Goal: Information Seeking & Learning: Learn about a topic

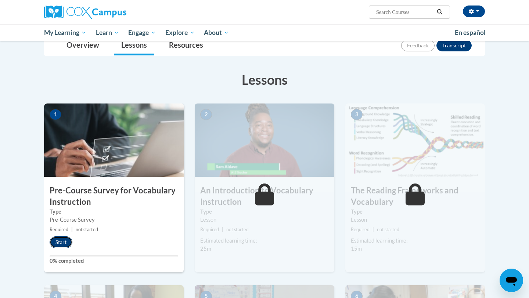
click at [57, 243] on button "Start" at bounding box center [61, 242] width 23 height 12
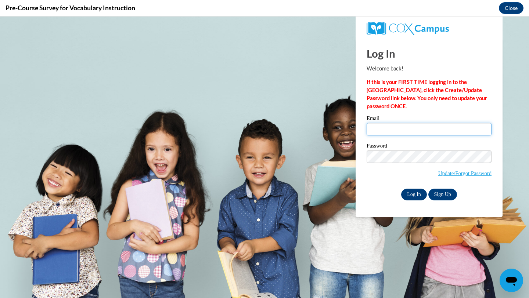
type input "karguello@waukesha.k12.wi.us"
click at [411, 198] on input "Log In" at bounding box center [414, 195] width 26 height 12
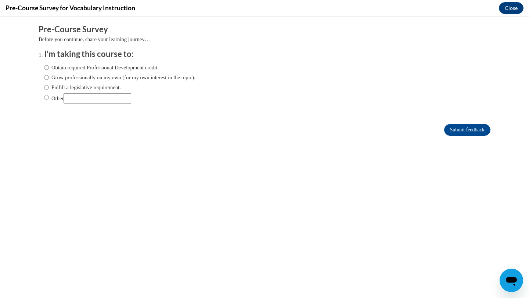
click at [103, 66] on label "Obtain required Professional Development credit." at bounding box center [101, 68] width 115 height 8
click at [49, 66] on input "Obtain required Professional Development credit." at bounding box center [46, 68] width 5 height 8
radio input "true"
click at [465, 133] on input "Submit feedback" at bounding box center [467, 130] width 46 height 12
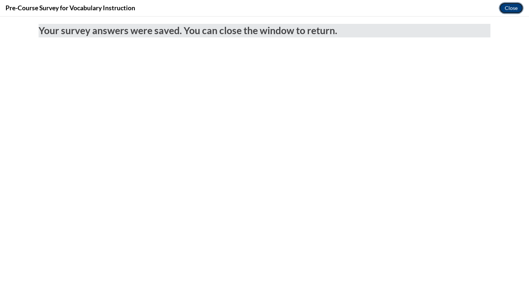
click at [512, 12] on button "Close" at bounding box center [511, 8] width 25 height 12
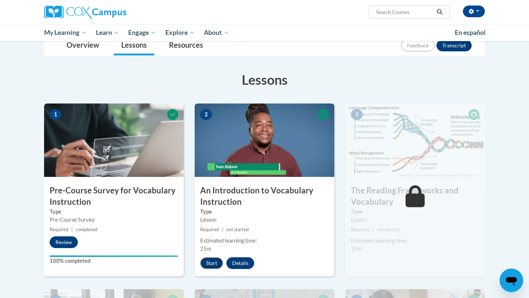
click at [214, 258] on button "Start" at bounding box center [211, 263] width 23 height 12
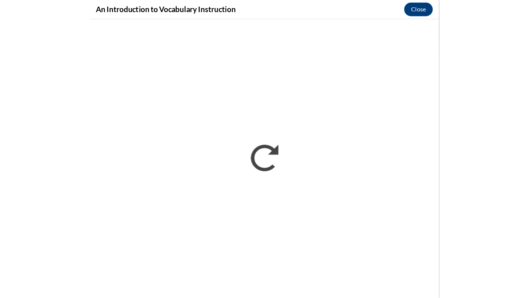
scroll to position [88, 0]
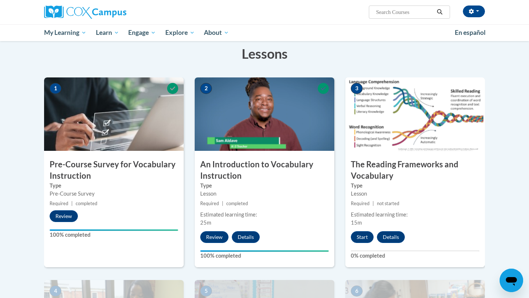
scroll to position [152, 0]
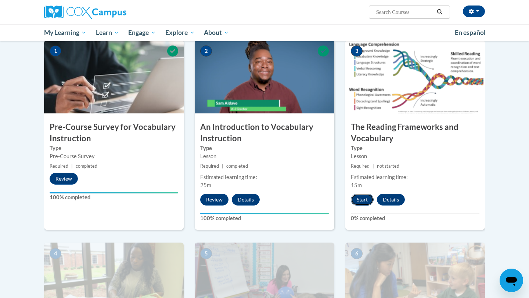
click at [359, 197] on button "Start" at bounding box center [362, 200] width 23 height 12
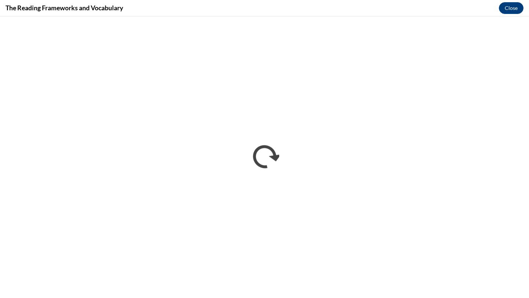
scroll to position [0, 0]
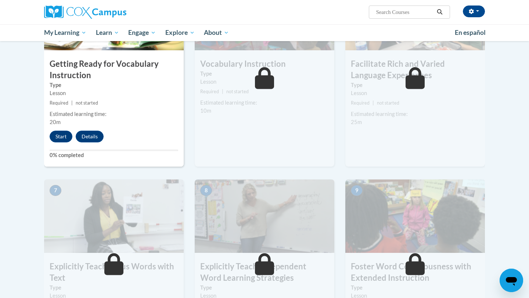
scroll to position [347, 0]
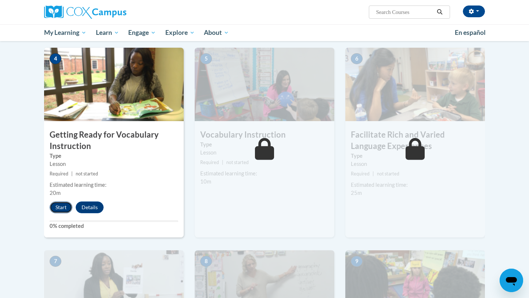
click at [60, 209] on button "Start" at bounding box center [61, 208] width 23 height 12
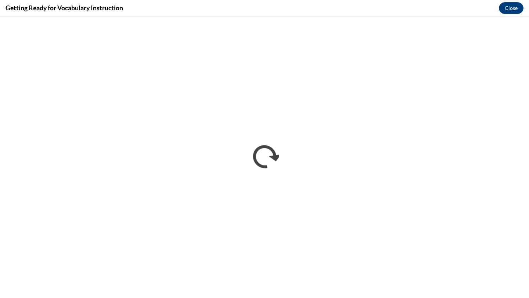
scroll to position [0, 0]
click at [505, 8] on button "Close" at bounding box center [511, 8] width 25 height 12
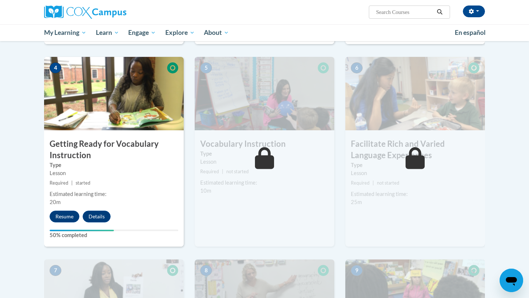
scroll to position [339, 0]
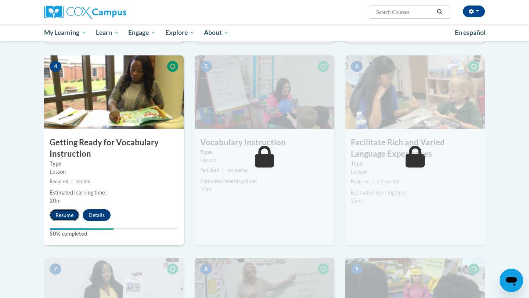
click at [59, 217] on button "Resume" at bounding box center [65, 215] width 30 height 12
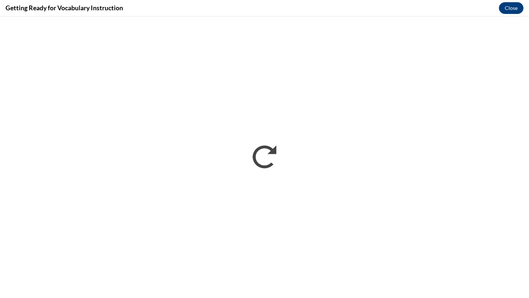
scroll to position [0, 0]
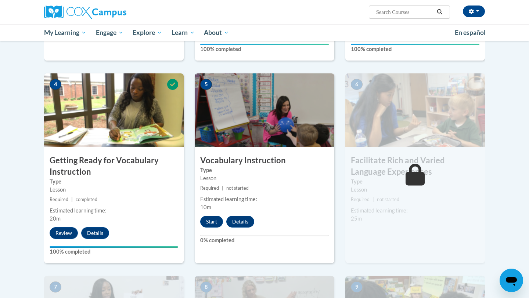
scroll to position [343, 0]
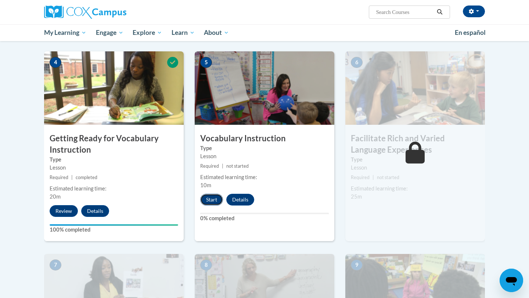
click at [207, 199] on button "Start" at bounding box center [211, 200] width 23 height 12
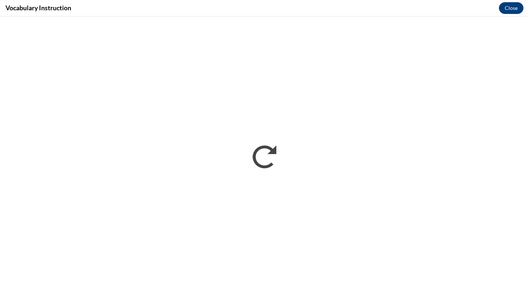
scroll to position [0, 0]
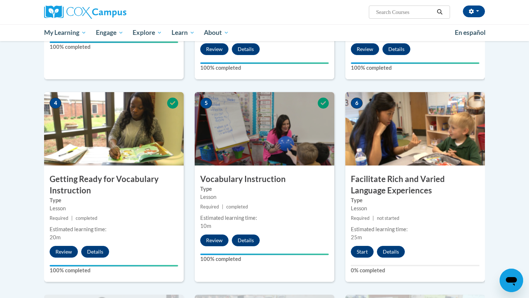
scroll to position [312, 0]
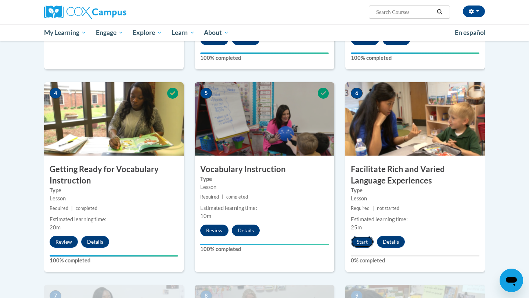
click at [362, 237] on button "Start" at bounding box center [362, 242] width 23 height 12
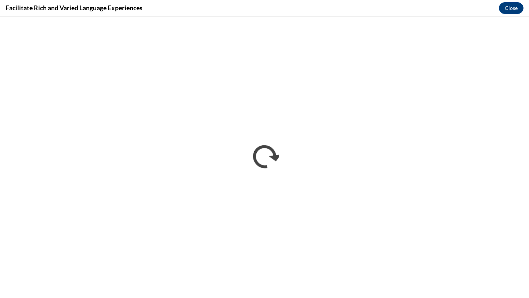
scroll to position [0, 0]
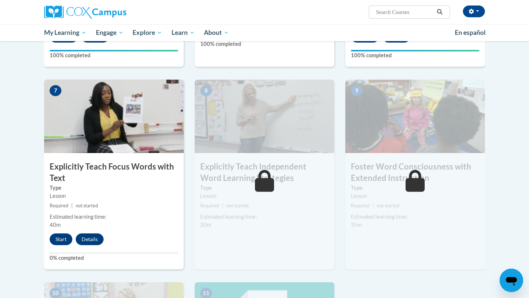
scroll to position [544, 0]
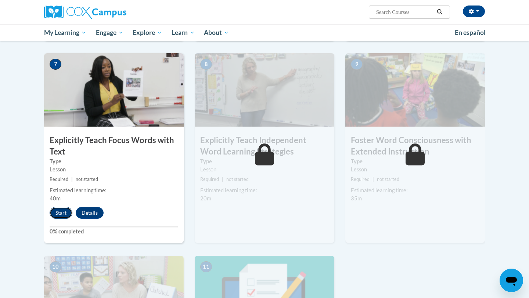
click at [52, 215] on button "Start" at bounding box center [61, 213] width 23 height 12
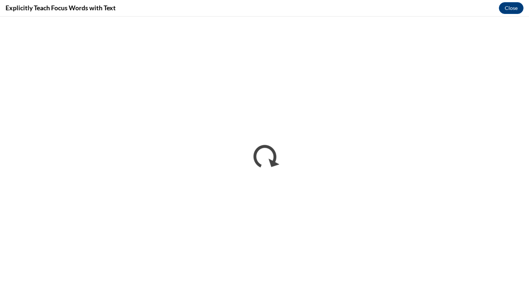
scroll to position [0, 0]
